Goal: Transaction & Acquisition: Book appointment/travel/reservation

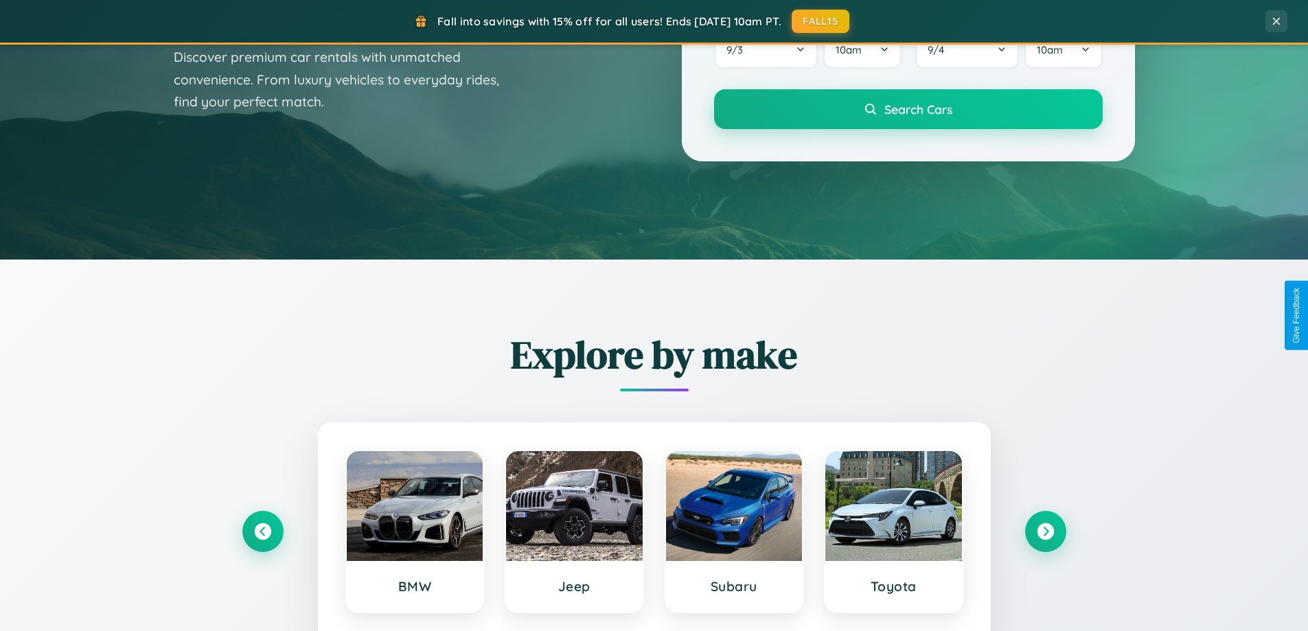
scroll to position [592, 0]
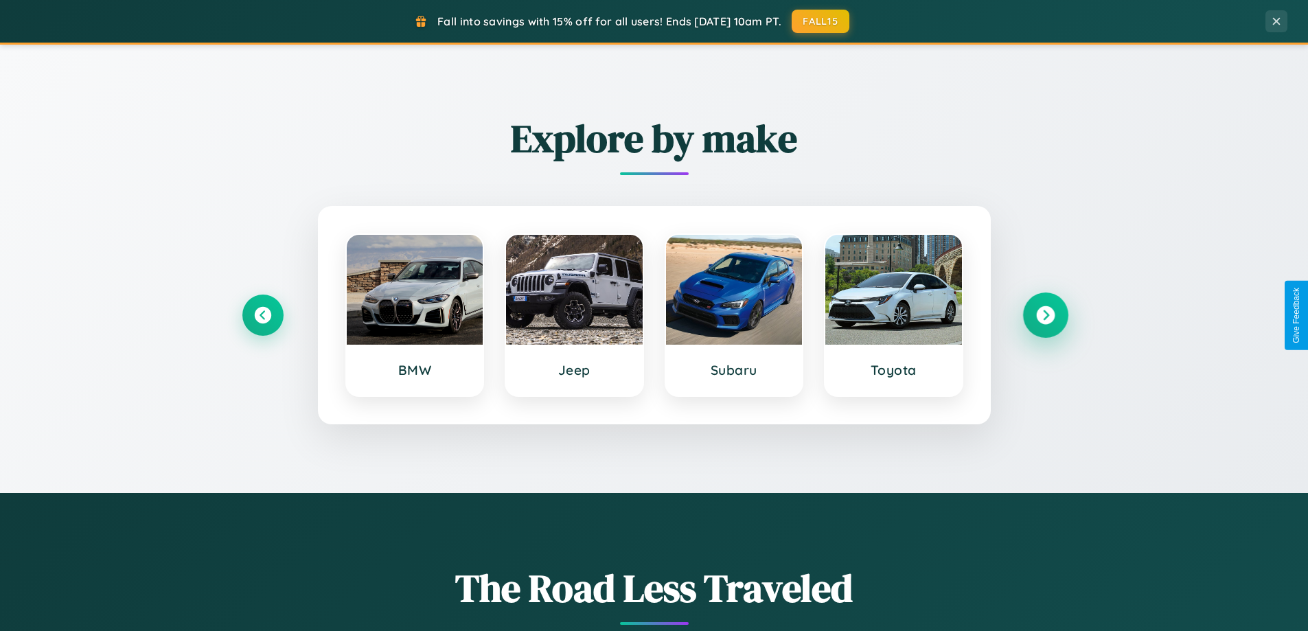
click at [1045, 315] on icon at bounding box center [1045, 315] width 19 height 19
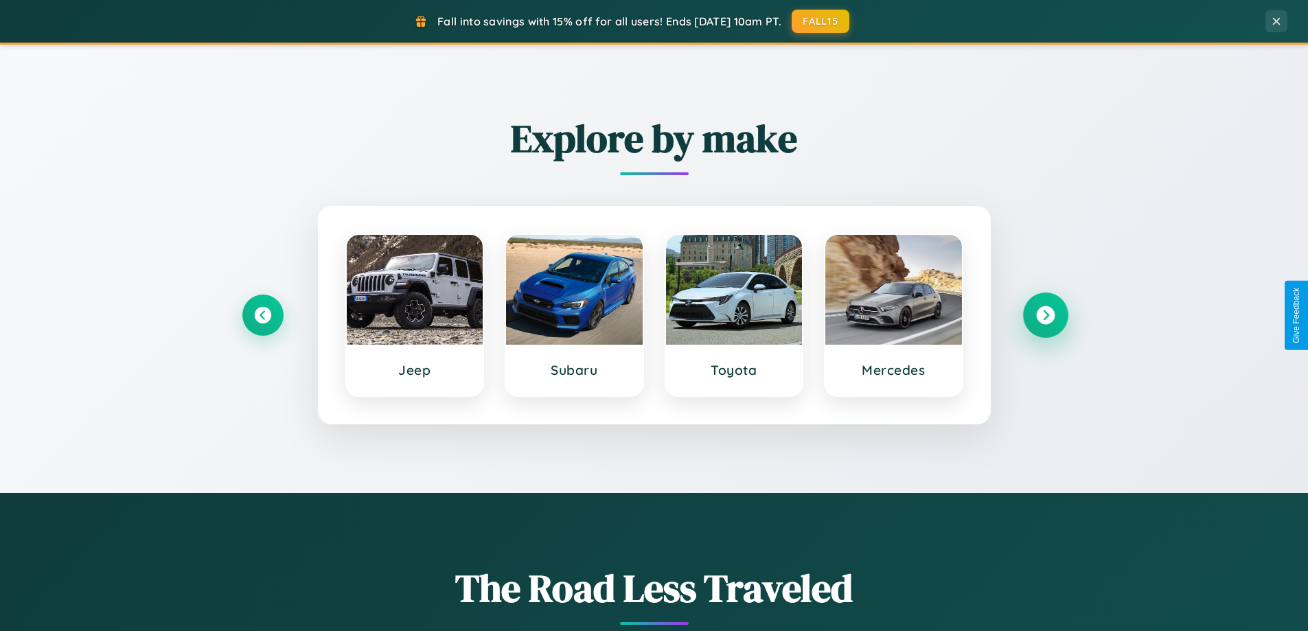
click at [1045, 315] on icon at bounding box center [1045, 315] width 19 height 19
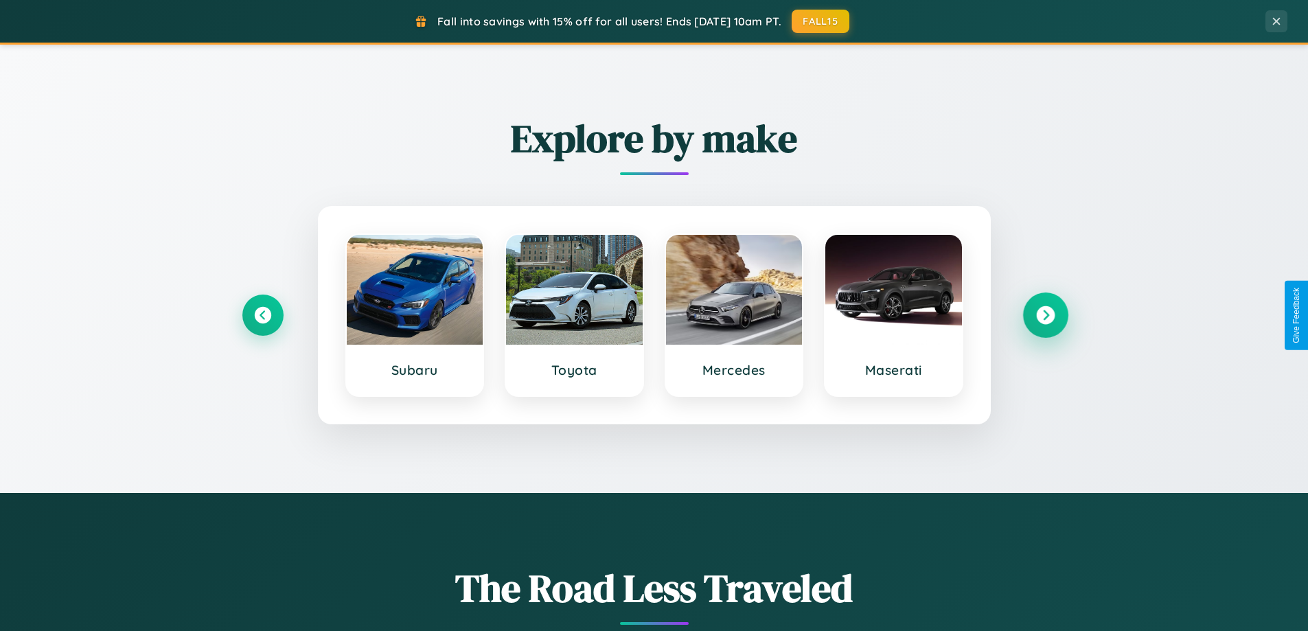
click at [1045, 315] on icon at bounding box center [1045, 315] width 19 height 19
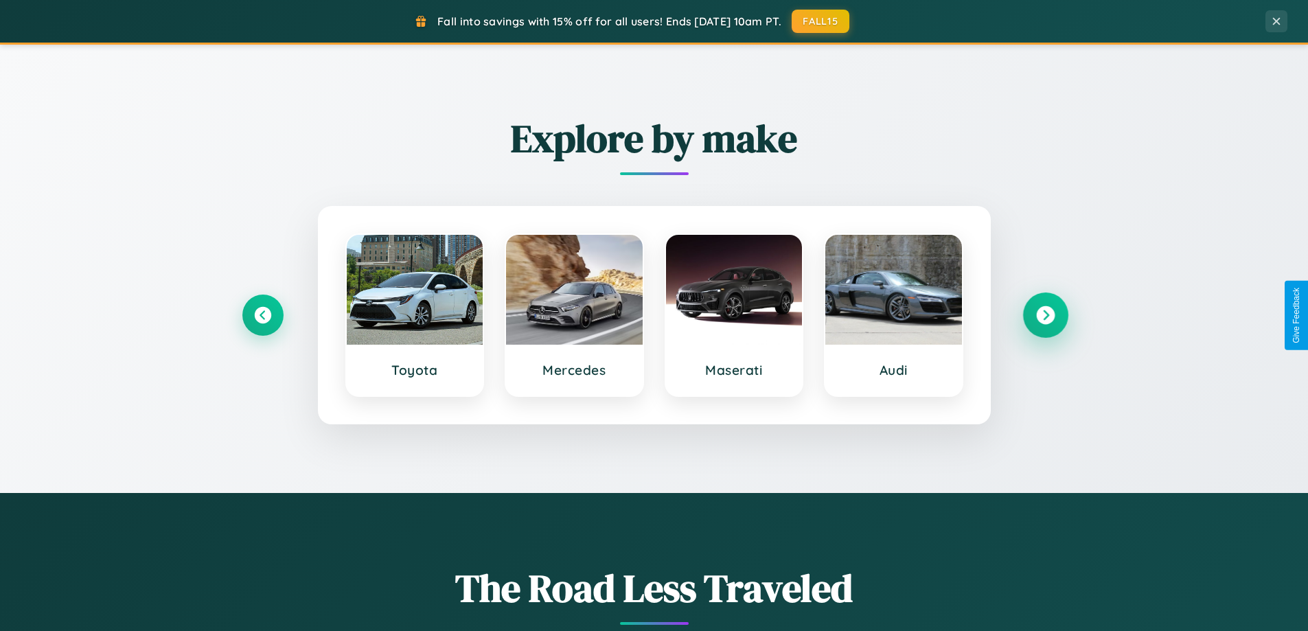
click at [1045, 315] on icon at bounding box center [1045, 315] width 19 height 19
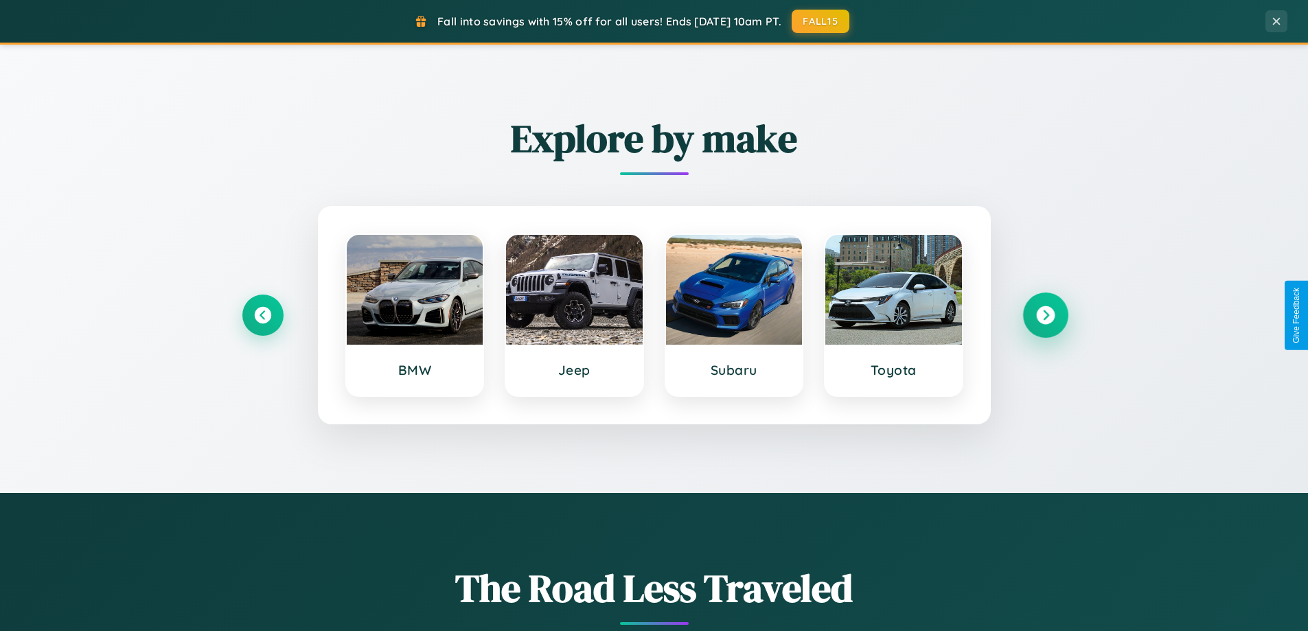
click at [1045, 315] on icon at bounding box center [1045, 315] width 19 height 19
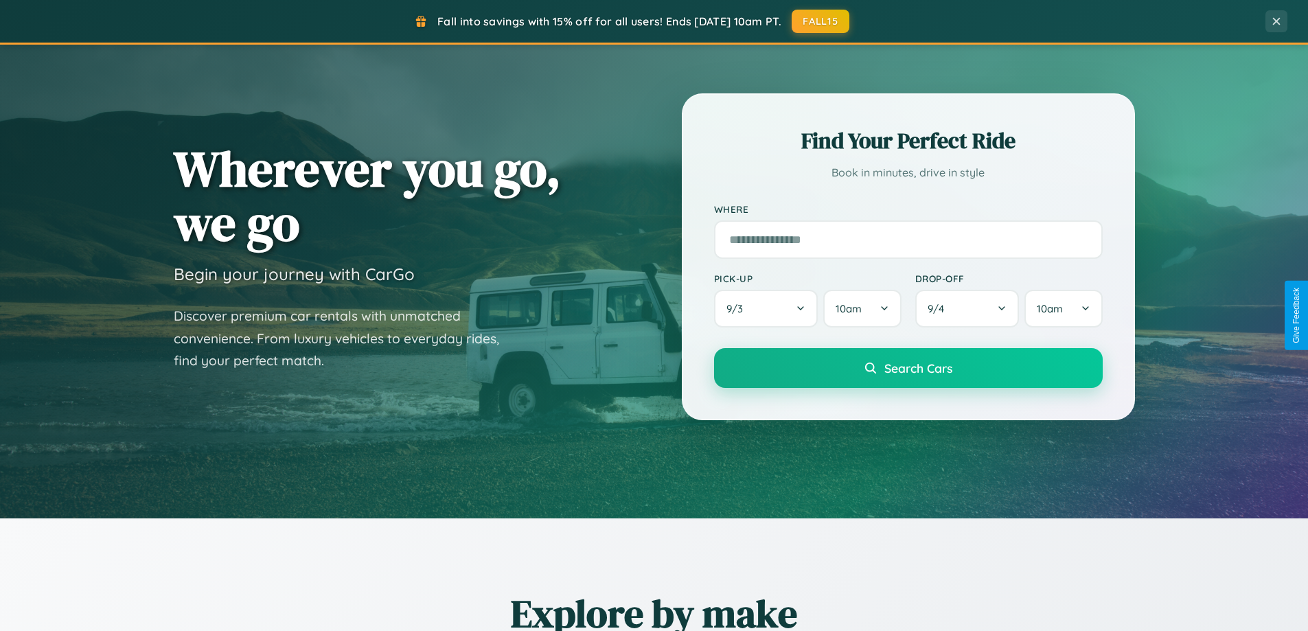
scroll to position [41, 0]
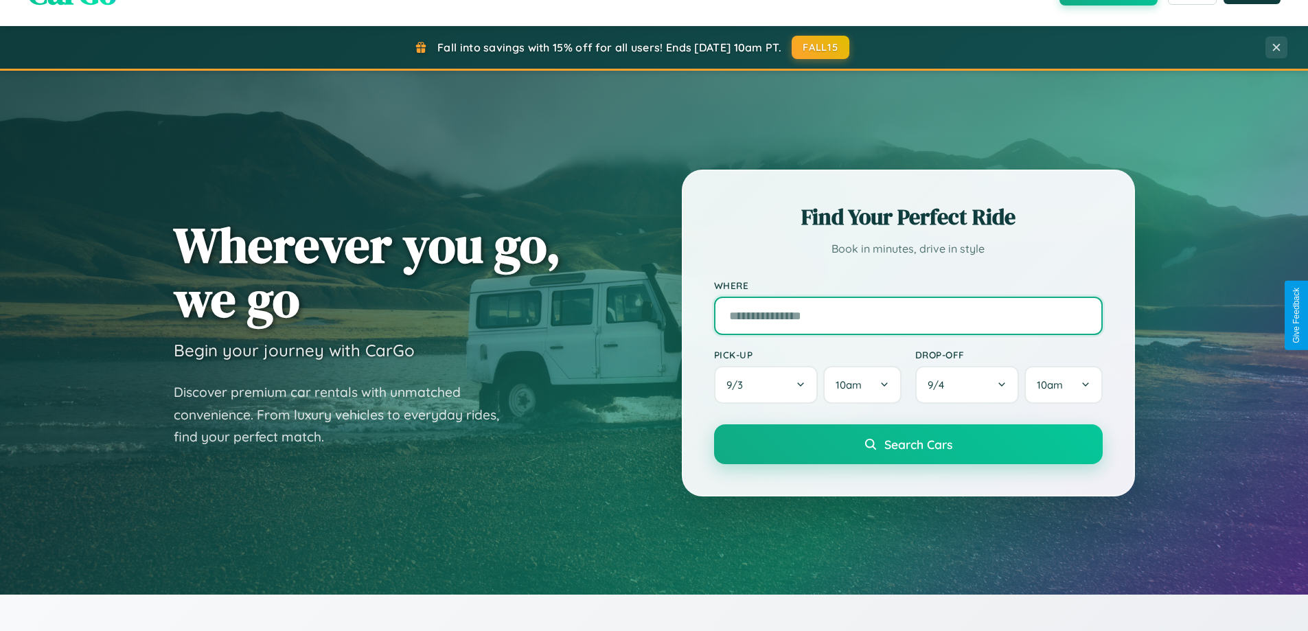
click at [908, 315] on input "text" at bounding box center [908, 316] width 389 height 38
type input "**********"
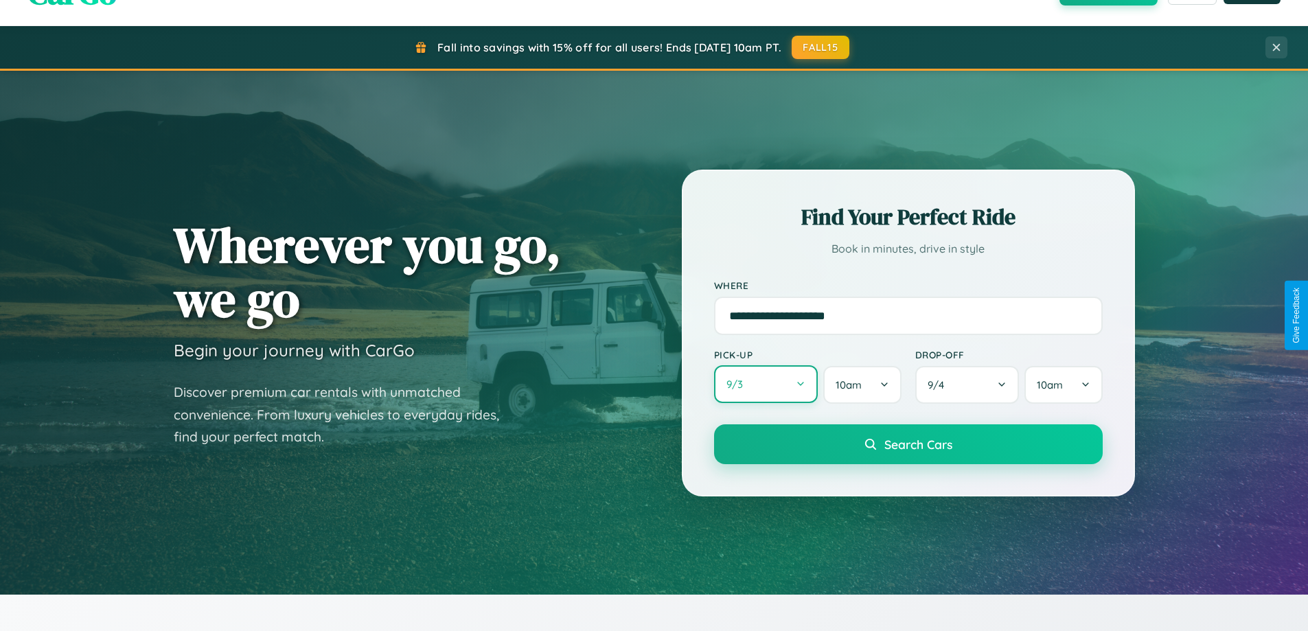
click at [766, 385] on button "9 / 3" at bounding box center [766, 384] width 104 height 38
select select "*"
select select "****"
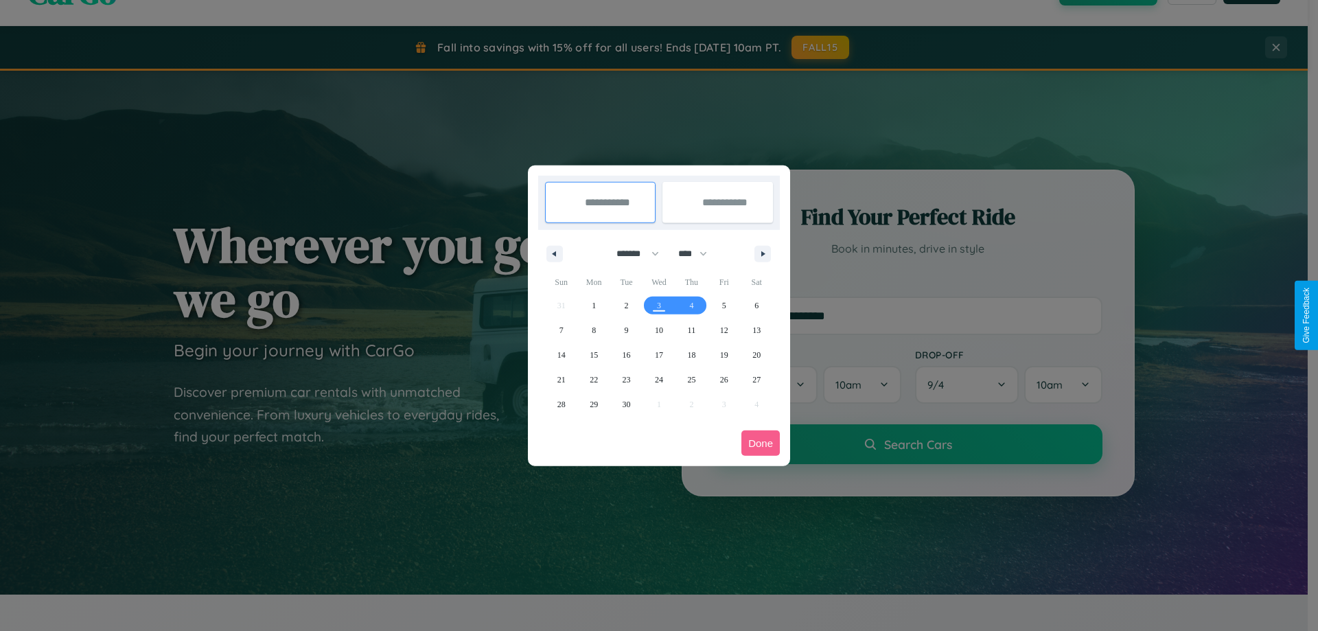
drag, startPoint x: 632, startPoint y: 253, endPoint x: 659, endPoint y: 275, distance: 35.2
click at [632, 253] on select "******* ******** ***** ***** *** **** **** ****** ********* ******* ******** **…" at bounding box center [635, 253] width 58 height 23
click at [626, 379] on span "23" at bounding box center [627, 379] width 8 height 25
type input "**********"
click at [626, 404] on span "30" at bounding box center [627, 404] width 8 height 25
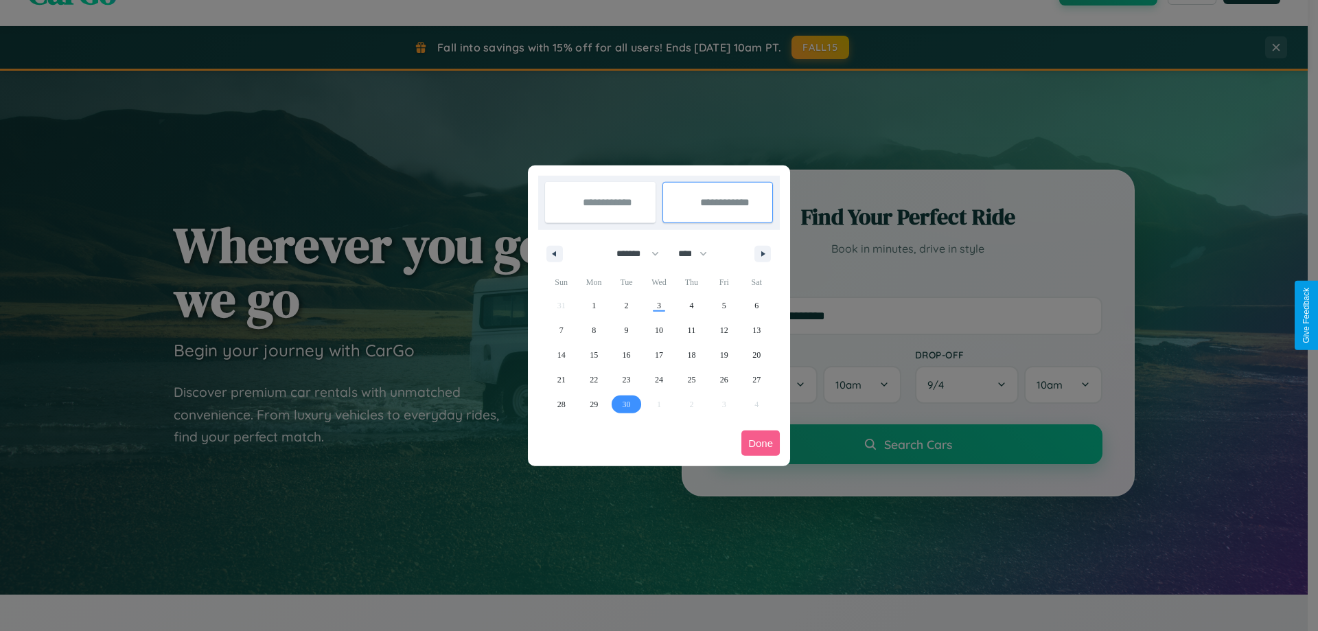
type input "**********"
click at [761, 443] on button "Done" at bounding box center [761, 443] width 38 height 25
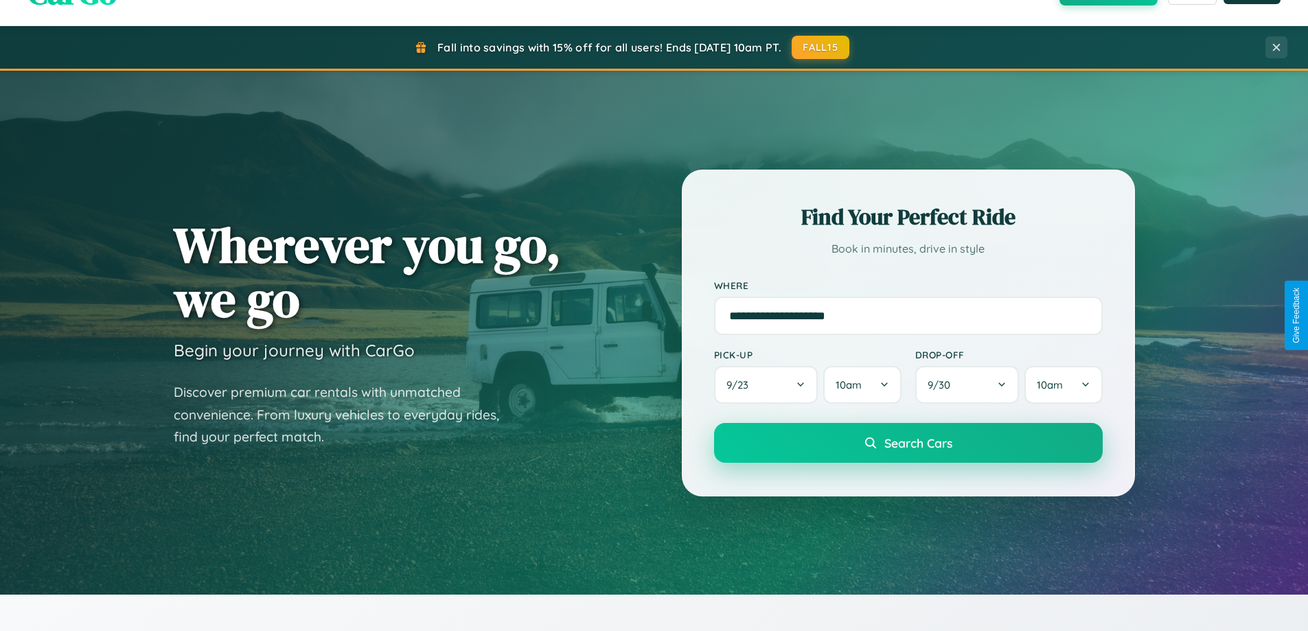
click at [908, 443] on span "Search Cars" at bounding box center [918, 442] width 68 height 15
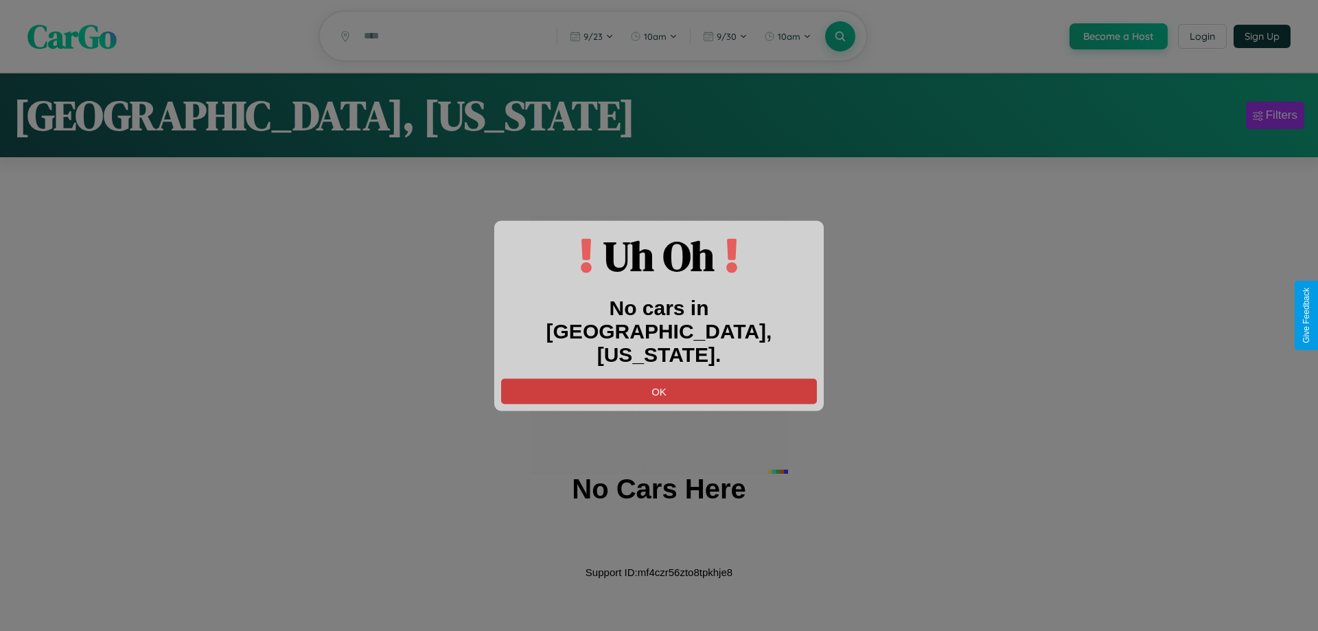
click at [659, 379] on button "OK" at bounding box center [659, 390] width 316 height 25
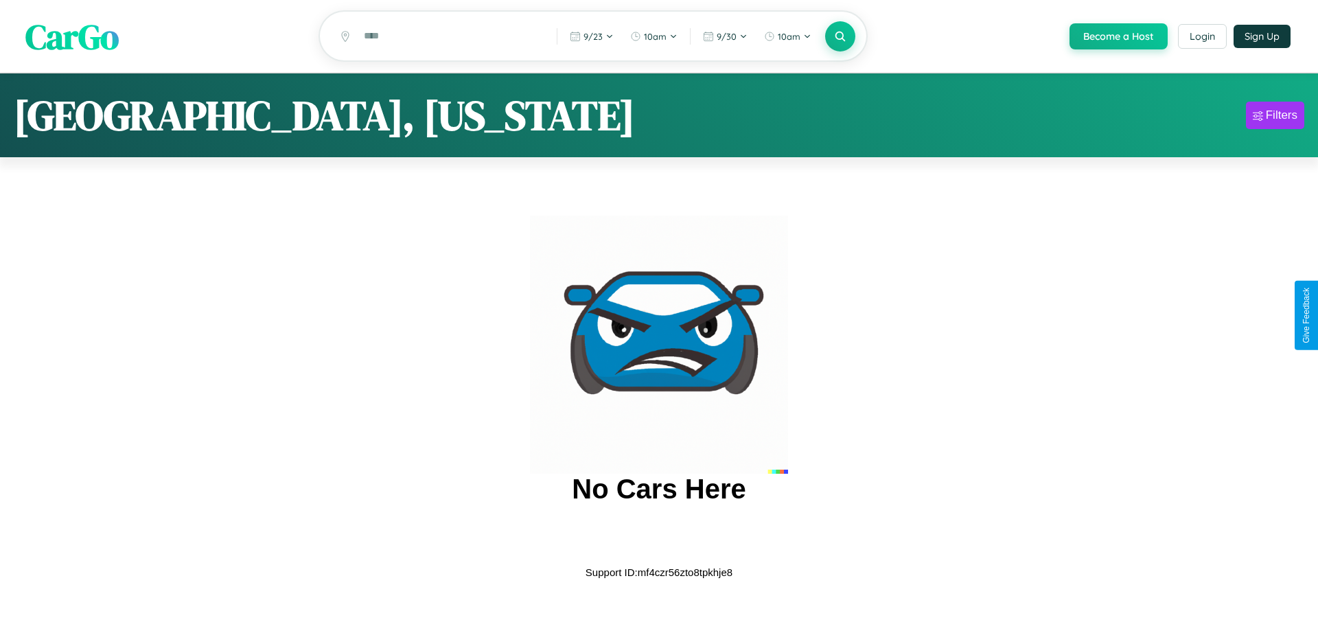
click at [72, 37] on span "CarGo" at bounding box center [71, 35] width 93 height 47
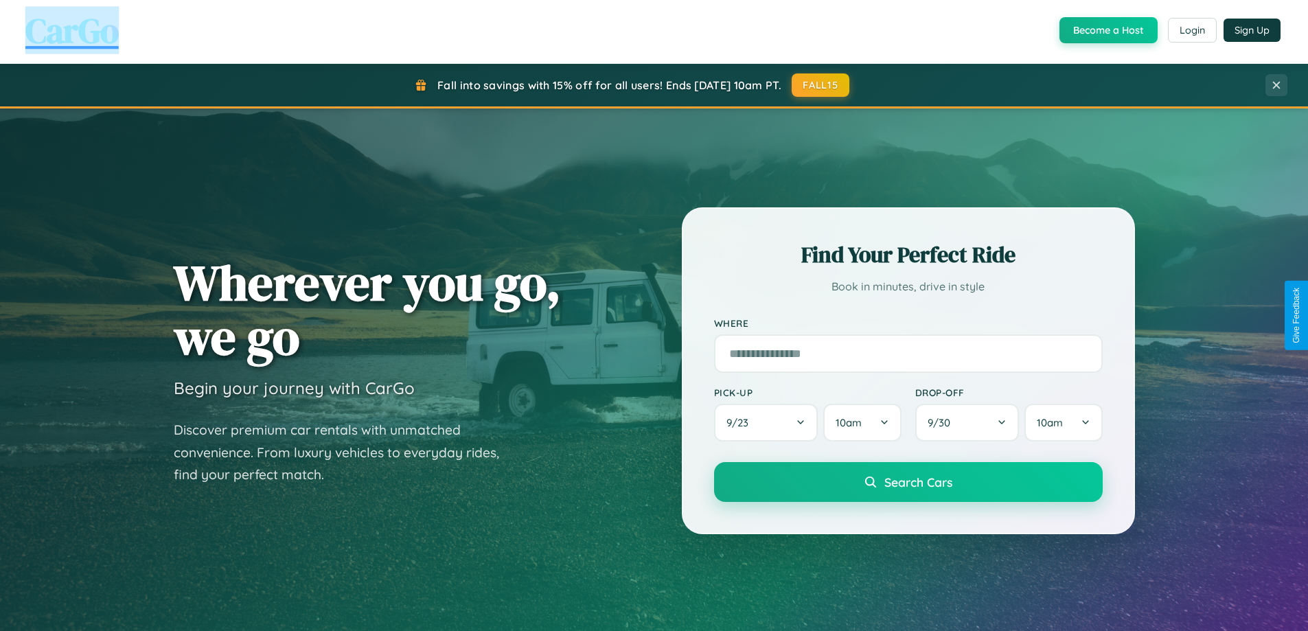
scroll to position [2642, 0]
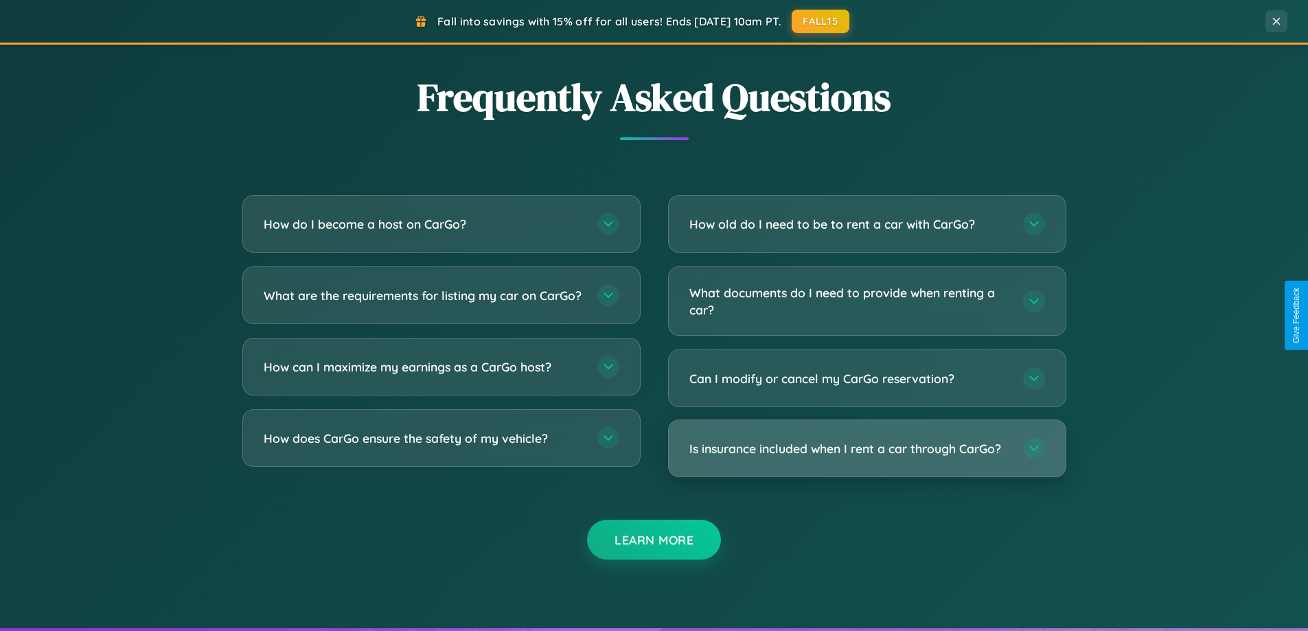
click at [867, 448] on h3 "Is insurance included when I rent a car through CarGo?" at bounding box center [849, 448] width 320 height 17
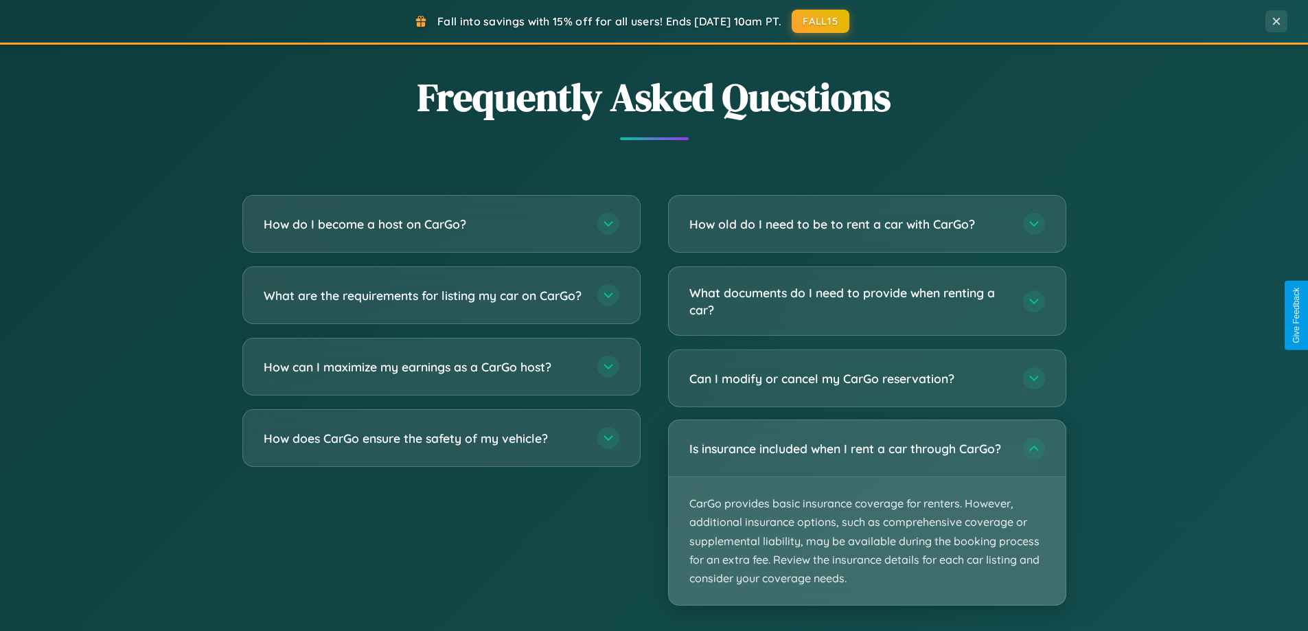
click at [867, 512] on p "CarGo provides basic insurance coverage for renters. However, additional insura…" at bounding box center [867, 541] width 397 height 128
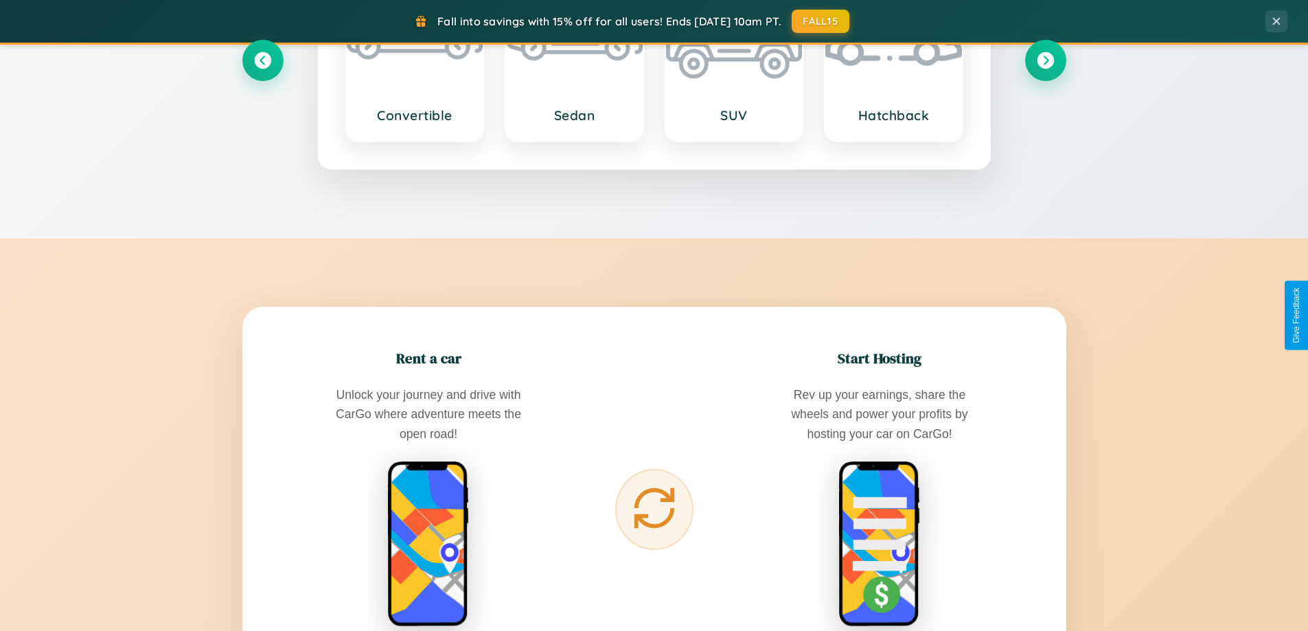
scroll to position [945, 0]
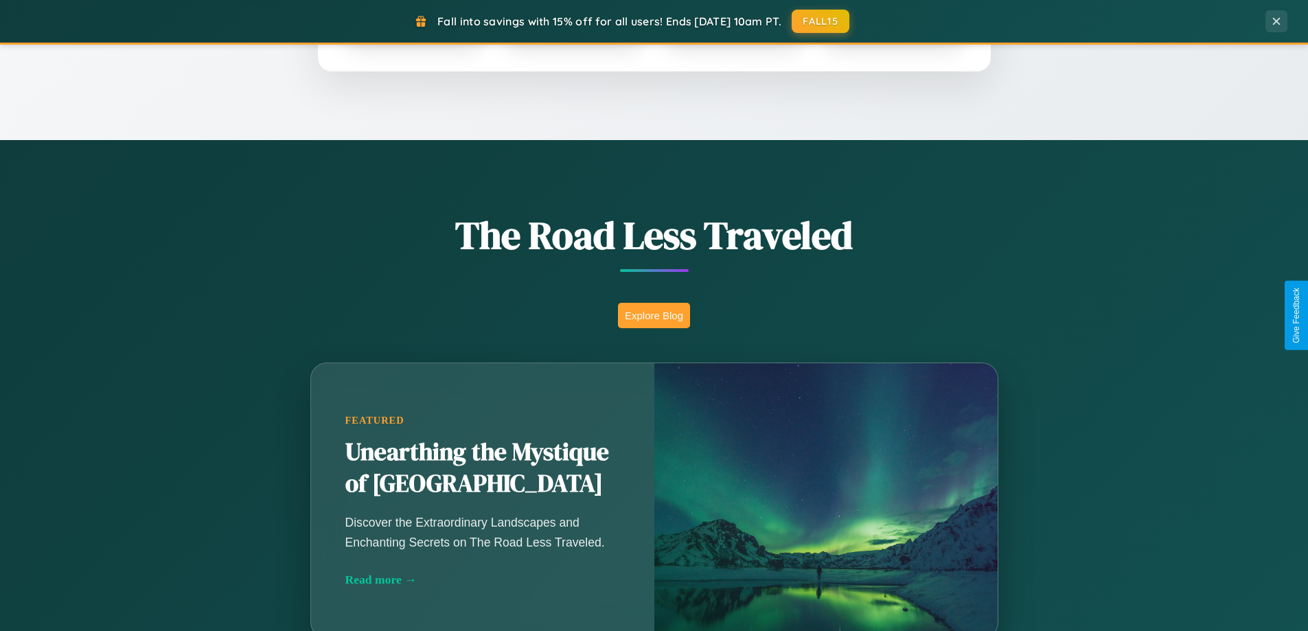
click at [654, 315] on button "Explore Blog" at bounding box center [654, 315] width 72 height 25
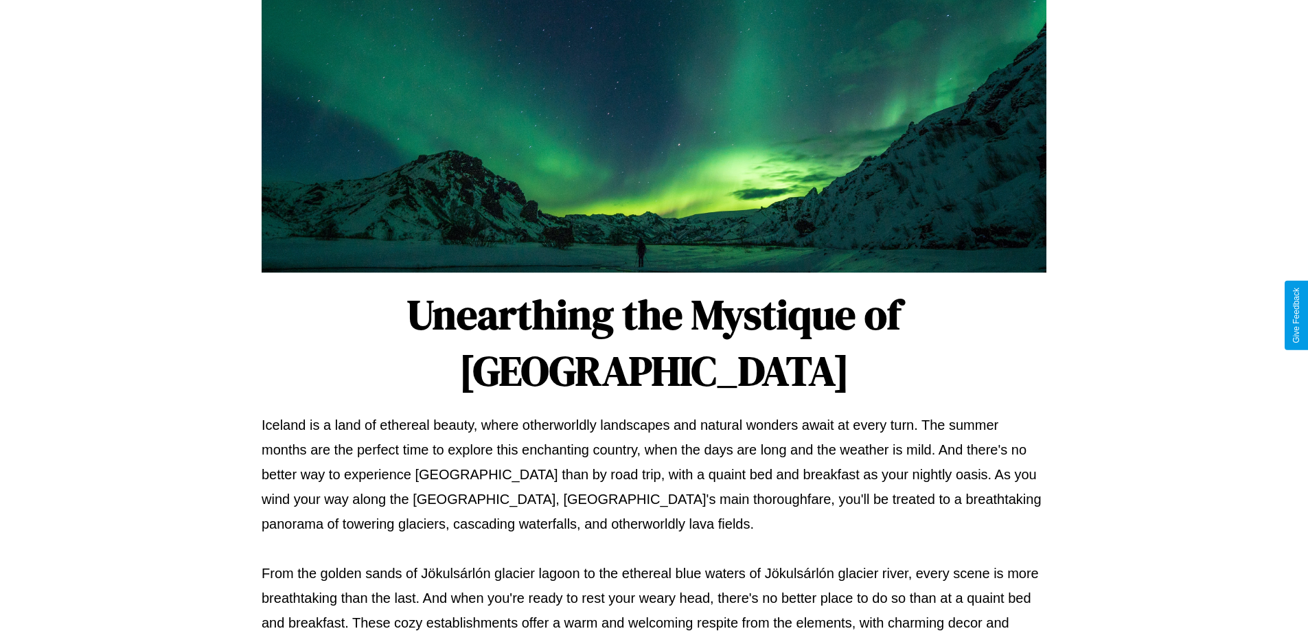
scroll to position [444, 0]
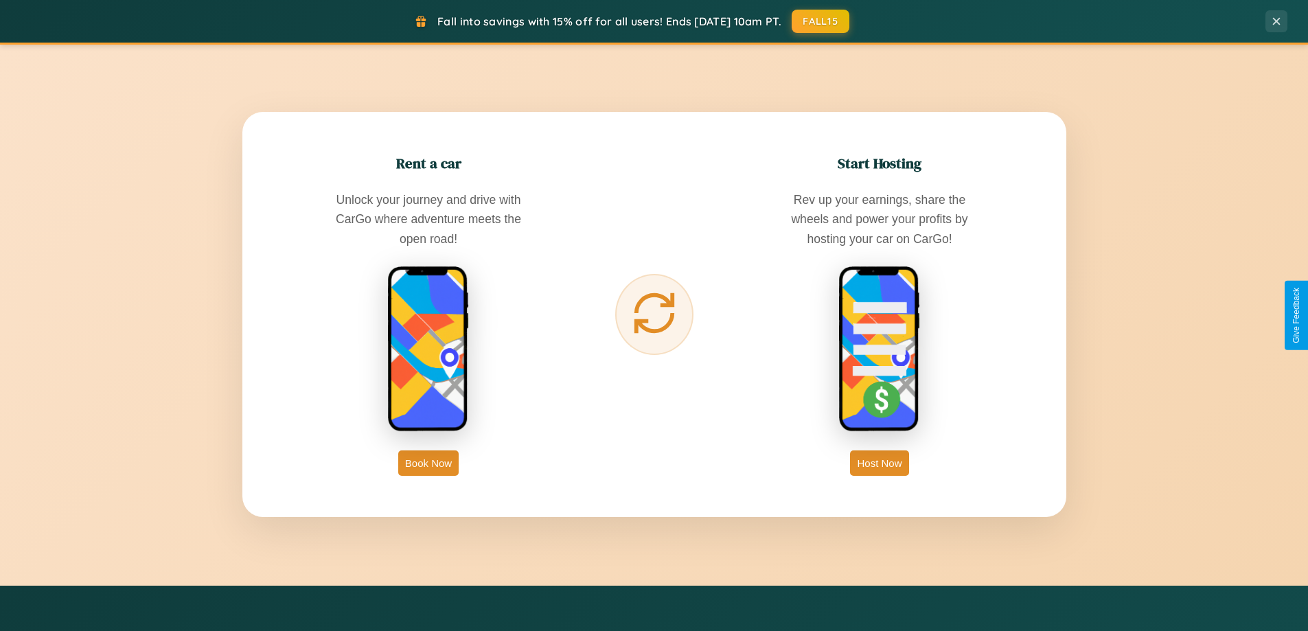
scroll to position [2206, 0]
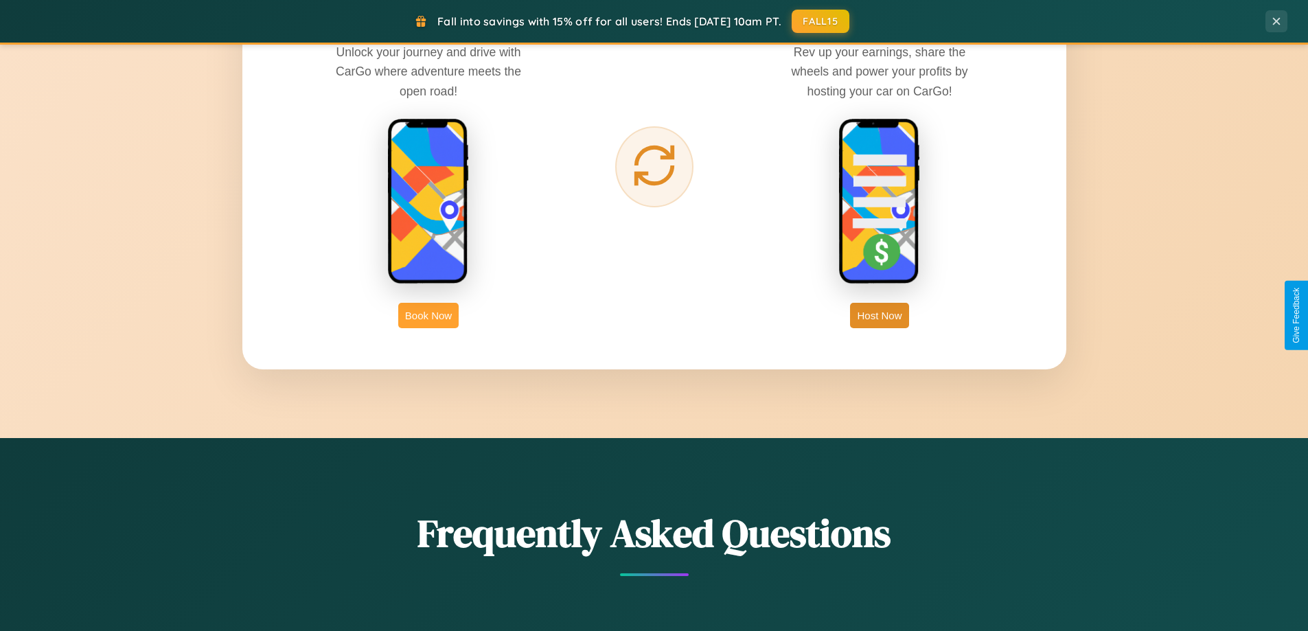
click at [428, 315] on button "Book Now" at bounding box center [428, 315] width 60 height 25
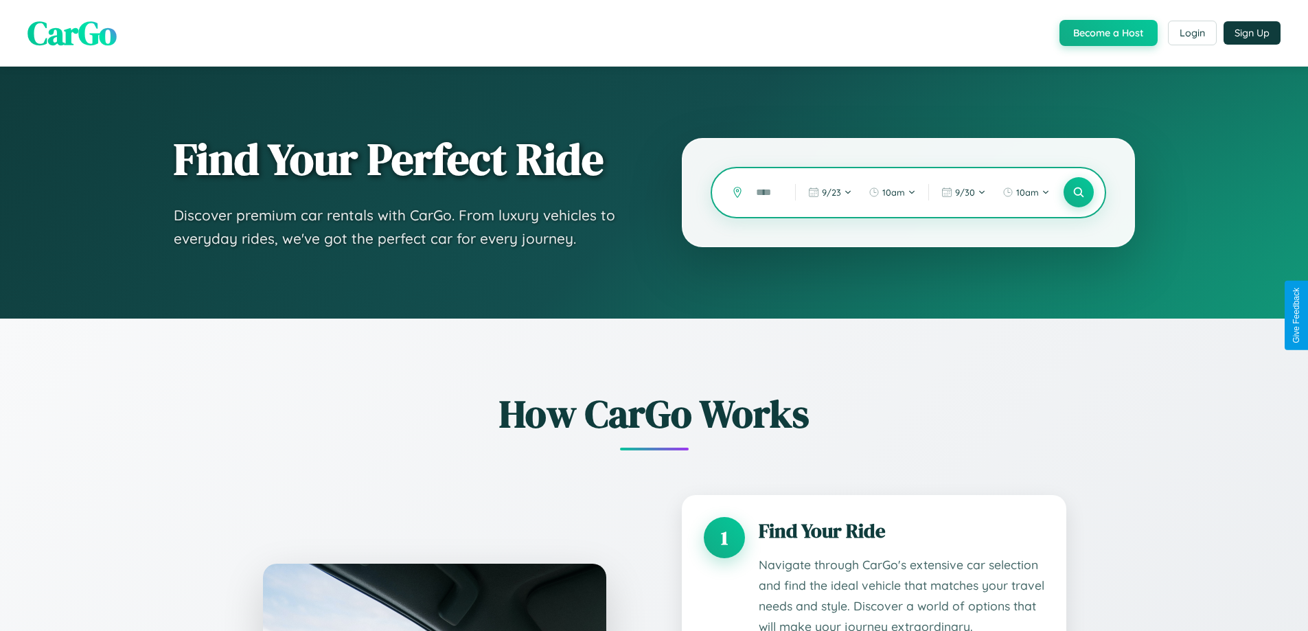
click at [766, 192] on input "text" at bounding box center [765, 193] width 32 height 24
type input "*****"
